Goal: Task Accomplishment & Management: Complete application form

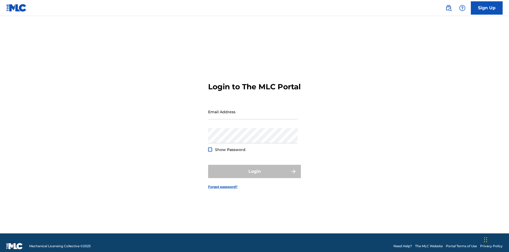
scroll to position [7, 0]
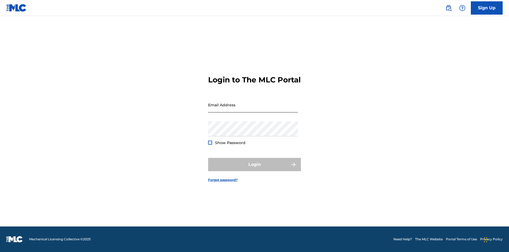
click at [253, 109] on input "Email Address" at bounding box center [253, 104] width 90 height 15
type input "Duke.McTesterson@gmail.com"
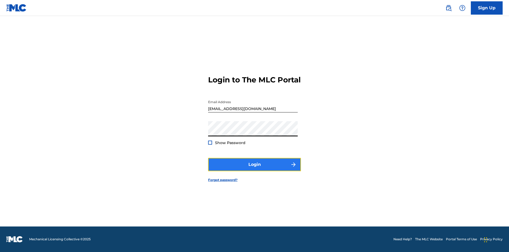
click at [255, 169] on button "Login" at bounding box center [254, 164] width 93 height 13
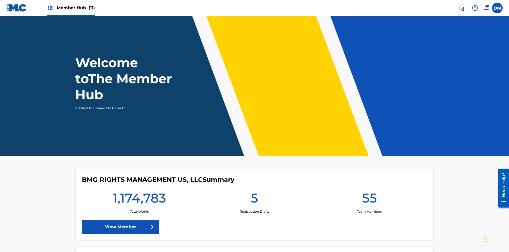
click at [76, 8] on span "Member Hub (11)" at bounding box center [76, 8] width 38 height 6
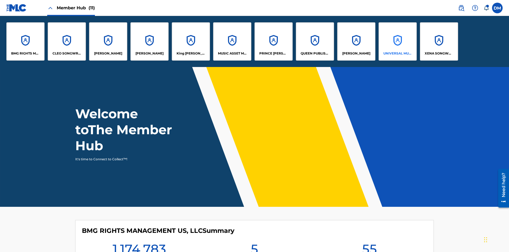
click at [398, 53] on p "UNIVERSAL MUSIC PUB GROUP" at bounding box center [398, 53] width 29 height 5
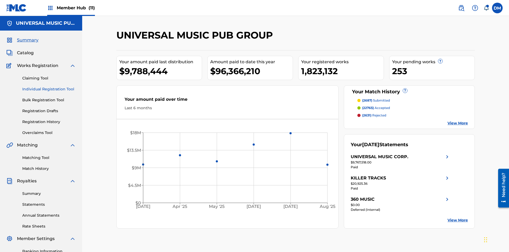
click at [49, 86] on link "Individual Registration Tool" at bounding box center [49, 89] width 54 height 6
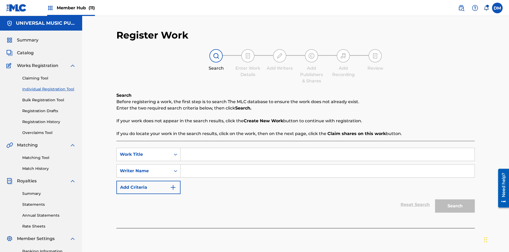
click at [328, 148] on input "Search Form" at bounding box center [328, 154] width 294 height 13
type input "Single Registered Work"
click at [328, 164] on input "Search Form" at bounding box center [328, 170] width 294 height 13
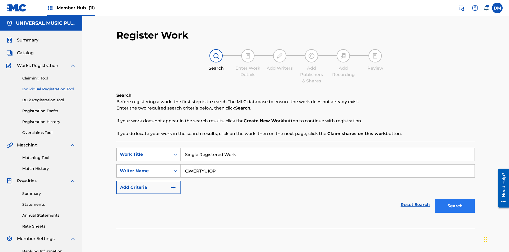
type input "QWERTYUIOP"
click at [455, 199] on button "Search" at bounding box center [455, 205] width 40 height 13
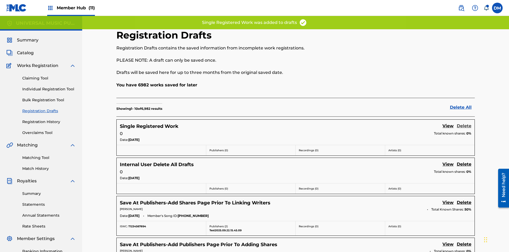
click at [464, 123] on link "Delete" at bounding box center [464, 126] width 15 height 7
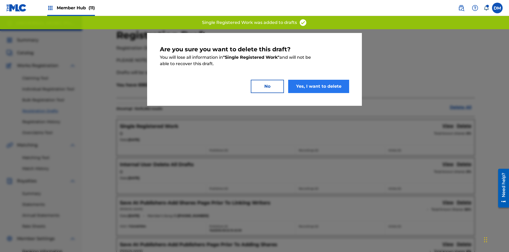
click at [319, 86] on button "Yes, I want to delete" at bounding box center [318, 86] width 61 height 13
